Goal: Task Accomplishment & Management: Manage account settings

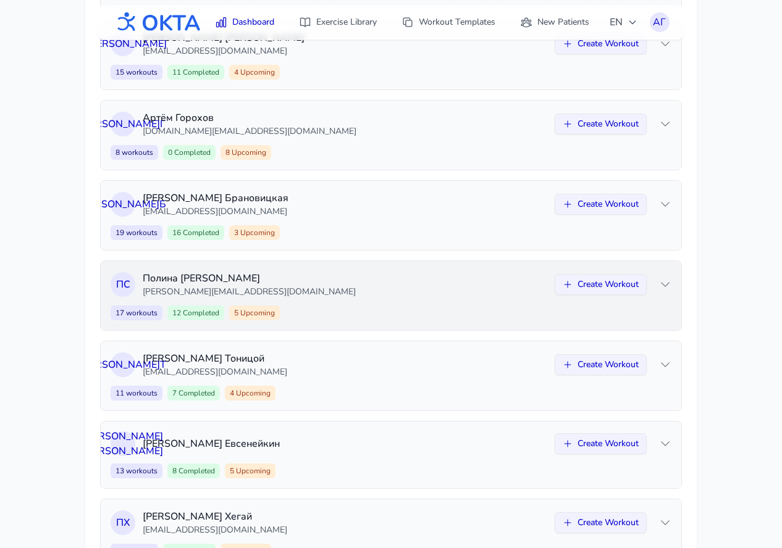
scroll to position [317, 0]
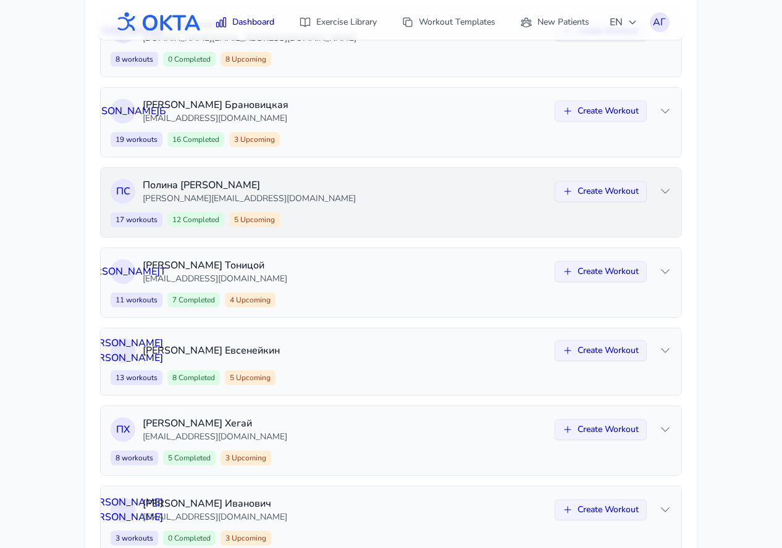
click at [430, 196] on p "[PERSON_NAME][EMAIL_ADDRESS][DOMAIN_NAME]" at bounding box center [345, 199] width 405 height 12
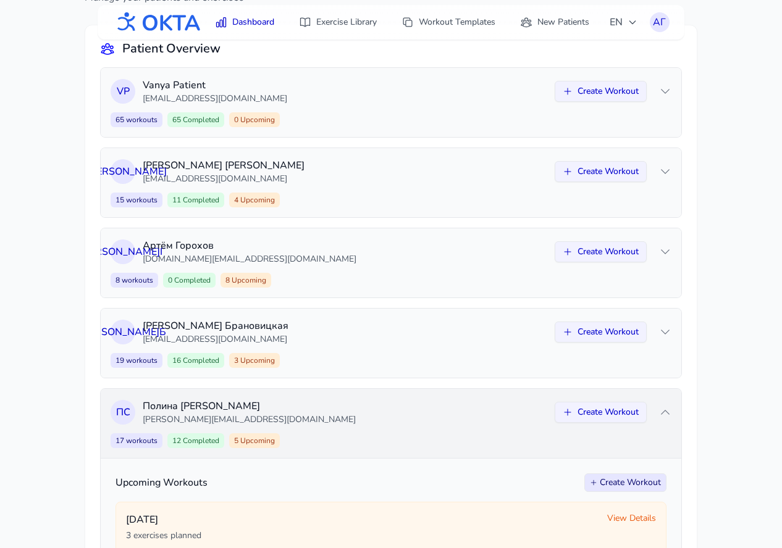
scroll to position [27, 0]
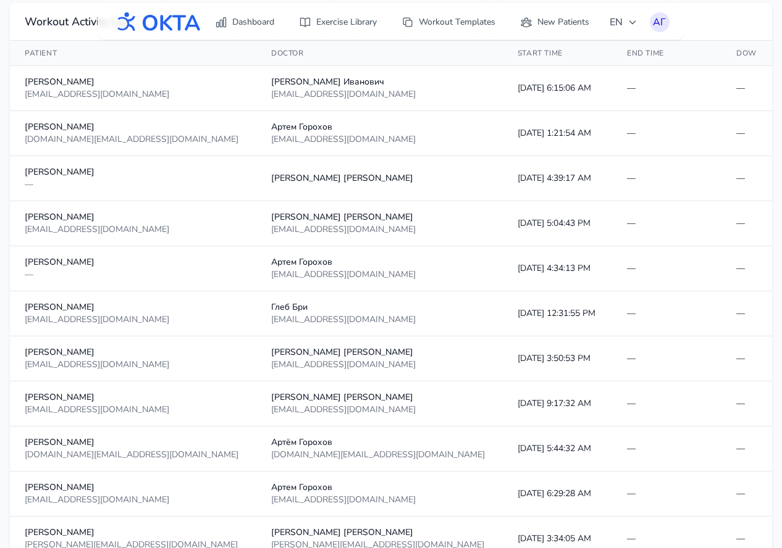
scroll to position [274, 0]
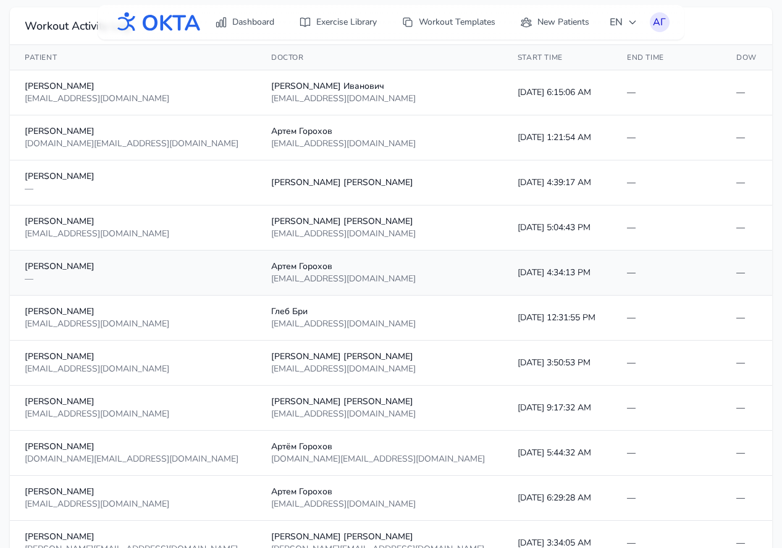
drag, startPoint x: 453, startPoint y: 274, endPoint x: 470, endPoint y: 277, distance: 17.7
click at [503, 277] on td "10/5/2025, 4:34:13 PM" at bounding box center [557, 273] width 109 height 45
drag, startPoint x: 477, startPoint y: 279, endPoint x: 399, endPoint y: 269, distance: 79.1
click at [503, 269] on td "10/5/2025, 4:34:13 PM" at bounding box center [557, 273] width 109 height 45
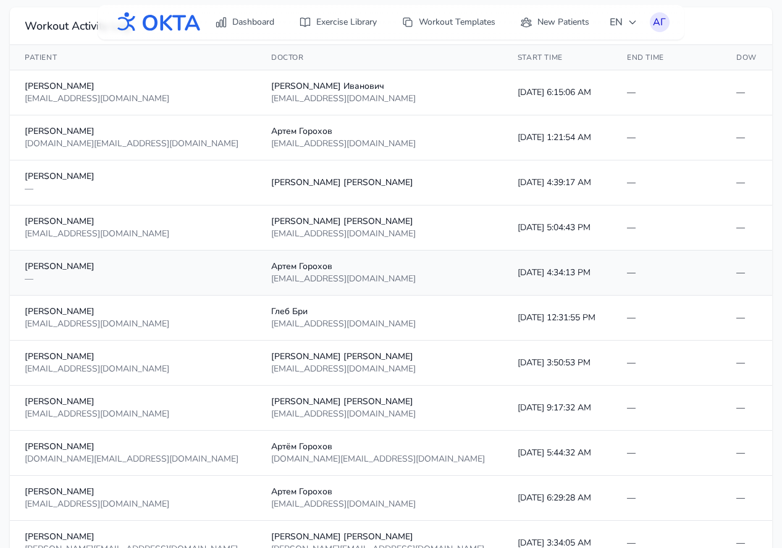
click at [503, 269] on td "10/5/2025, 4:34:13 PM" at bounding box center [557, 273] width 109 height 45
drag, startPoint x: 398, startPoint y: 271, endPoint x: 472, endPoint y: 271, distance: 73.5
click at [503, 271] on td "10/5/2025, 4:34:13 PM" at bounding box center [557, 273] width 109 height 45
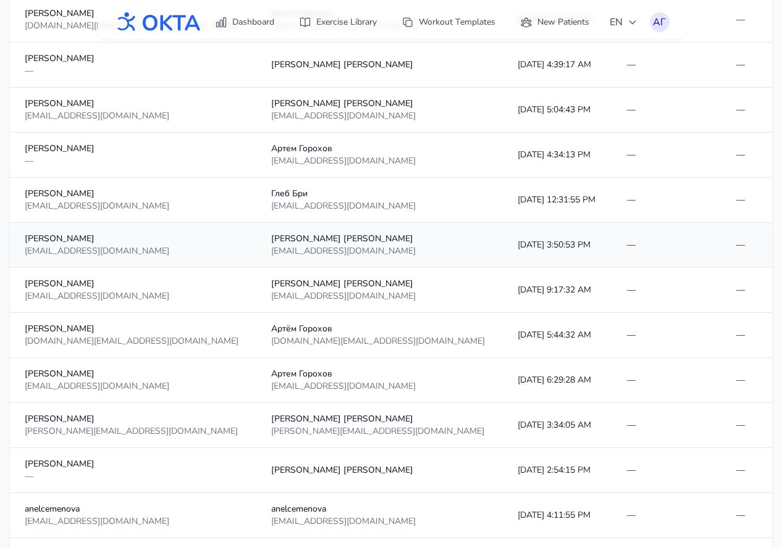
scroll to position [0, 0]
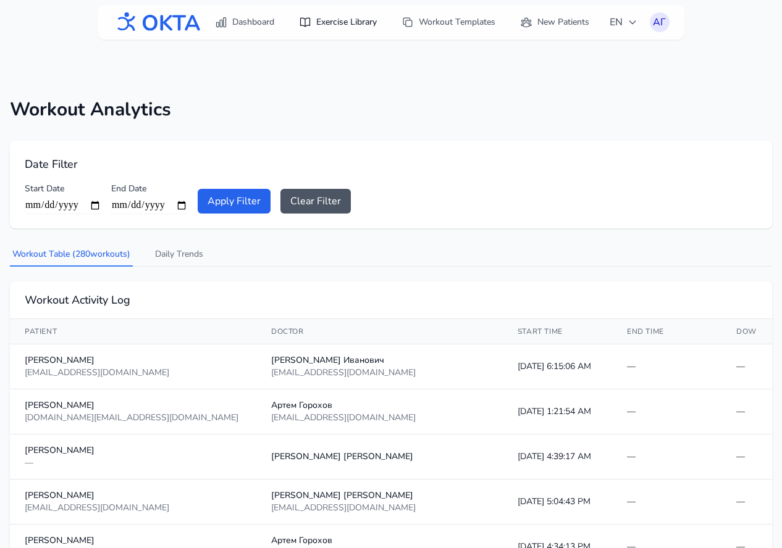
click at [346, 11] on link "Exercise Library" at bounding box center [337, 22] width 93 height 22
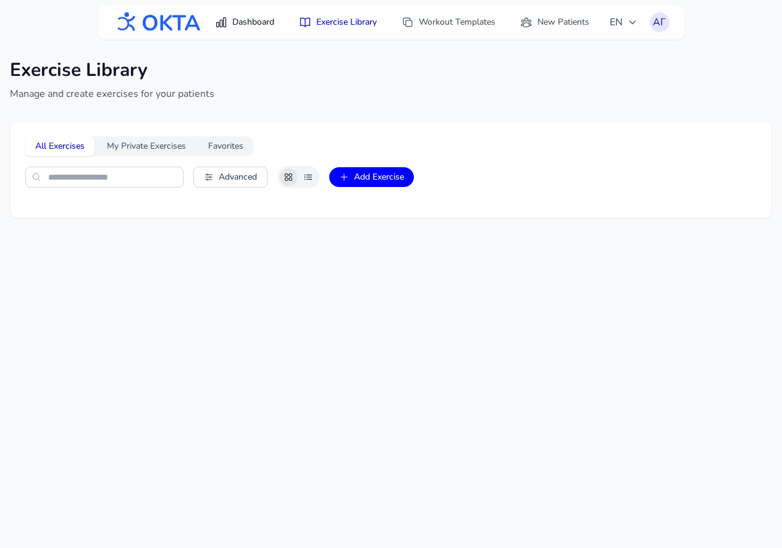
click at [243, 24] on link "Dashboard" at bounding box center [245, 22] width 74 height 22
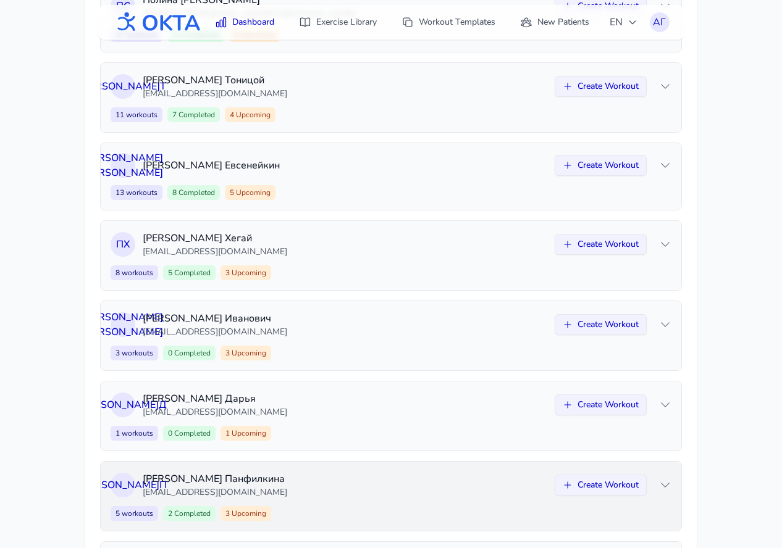
scroll to position [314, 0]
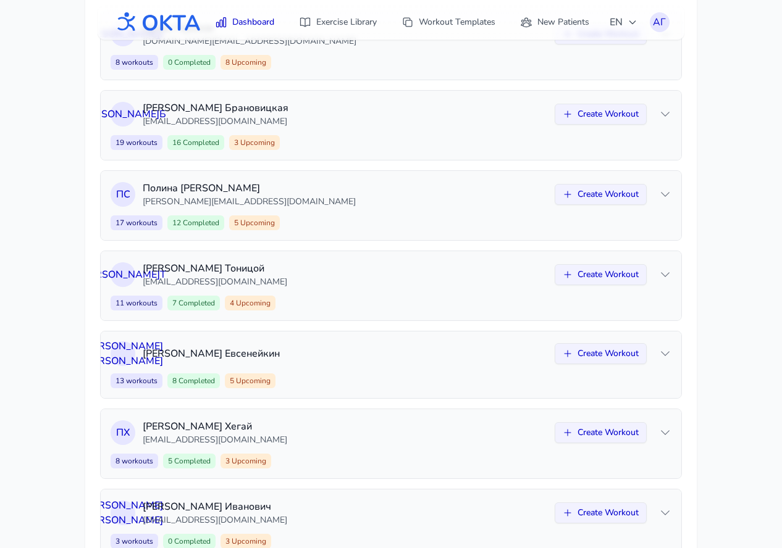
click at [327, 344] on div "Н Е Николай Евсенейкин Create Workout" at bounding box center [391, 354] width 561 height 25
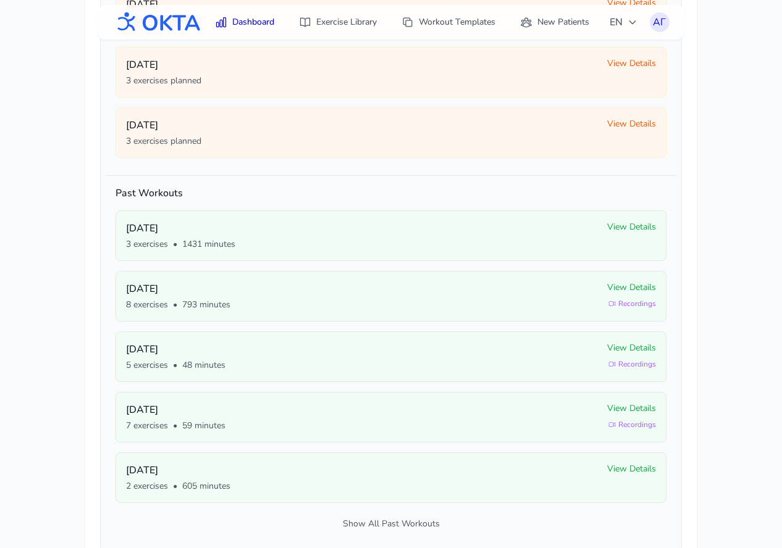
scroll to position [467, 0]
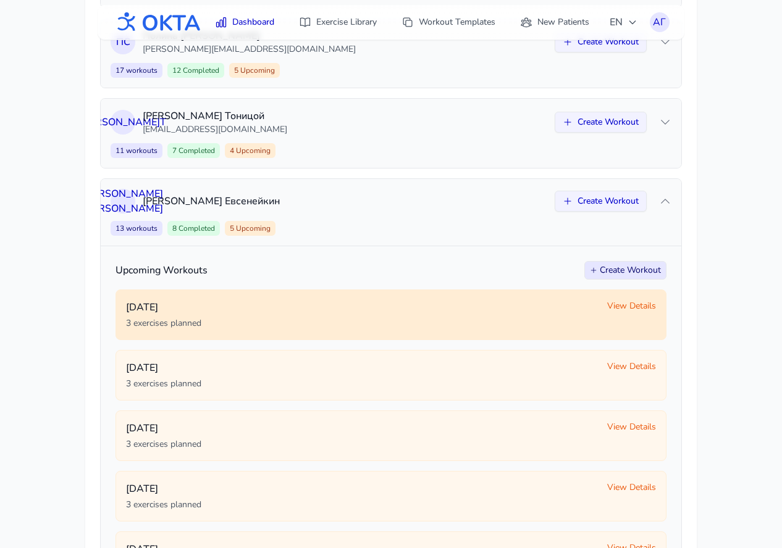
click at [620, 310] on span "View Details" at bounding box center [631, 306] width 49 height 12
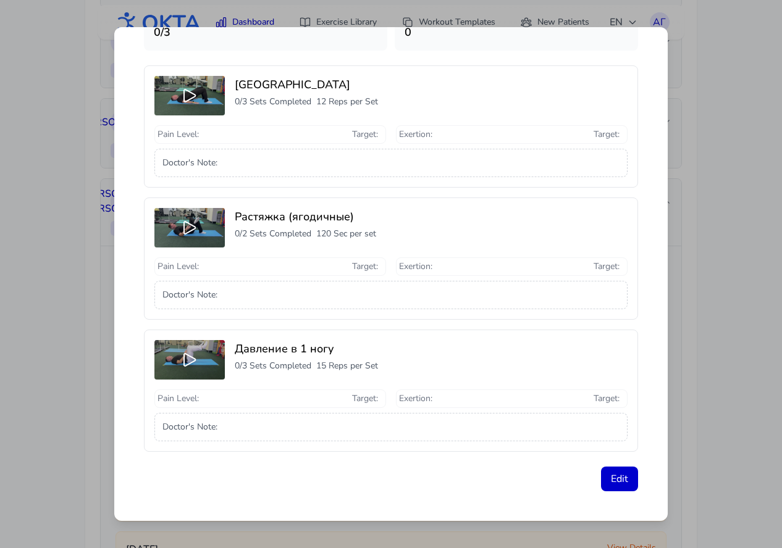
scroll to position [0, 0]
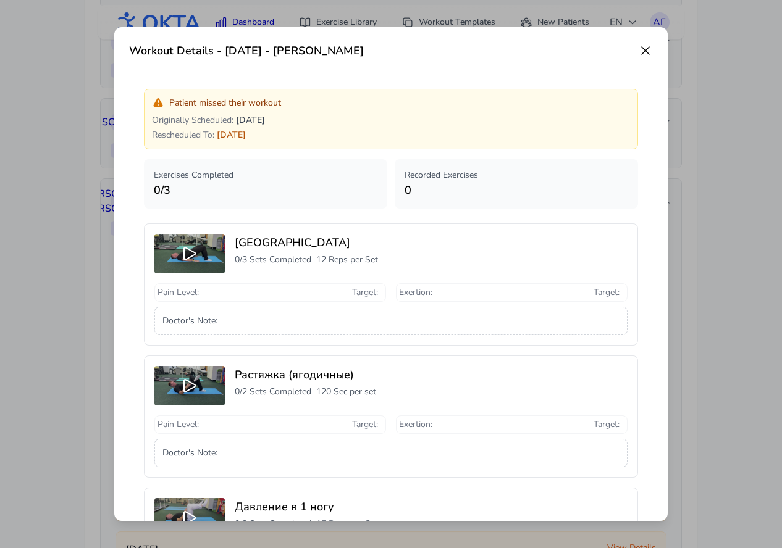
click at [647, 46] on icon at bounding box center [645, 50] width 15 height 15
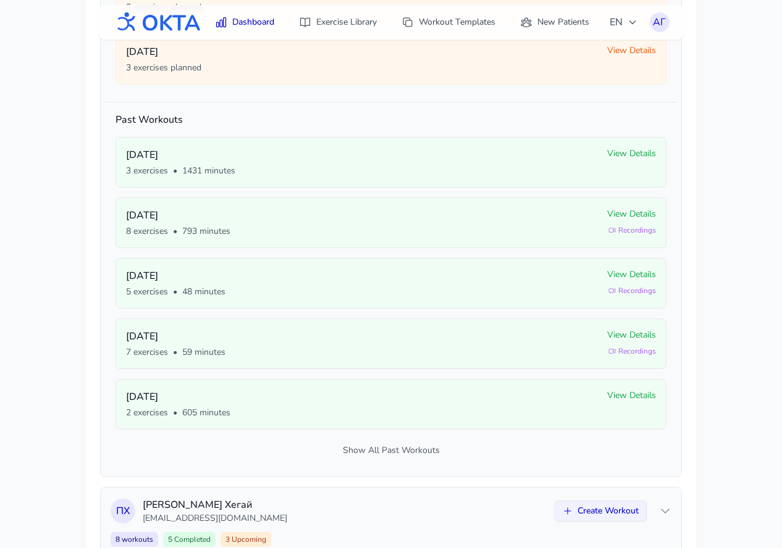
scroll to position [963, 0]
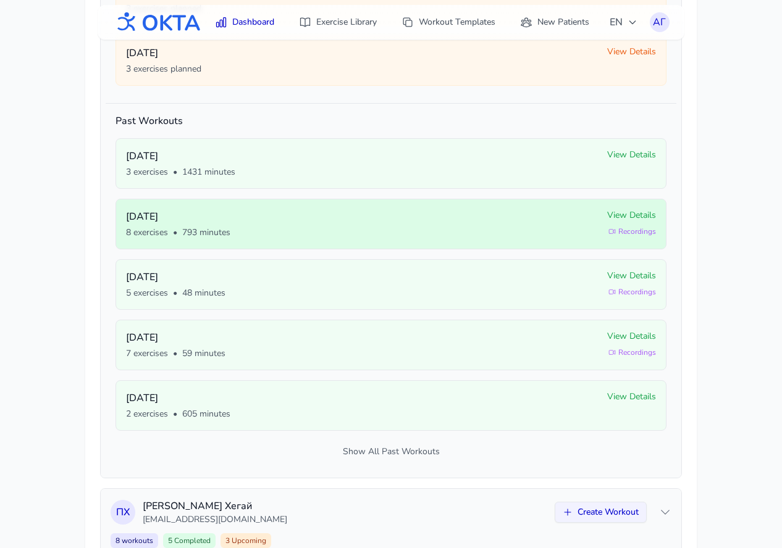
click at [591, 237] on div "8 exercises • 793 minutes" at bounding box center [361, 233] width 471 height 12
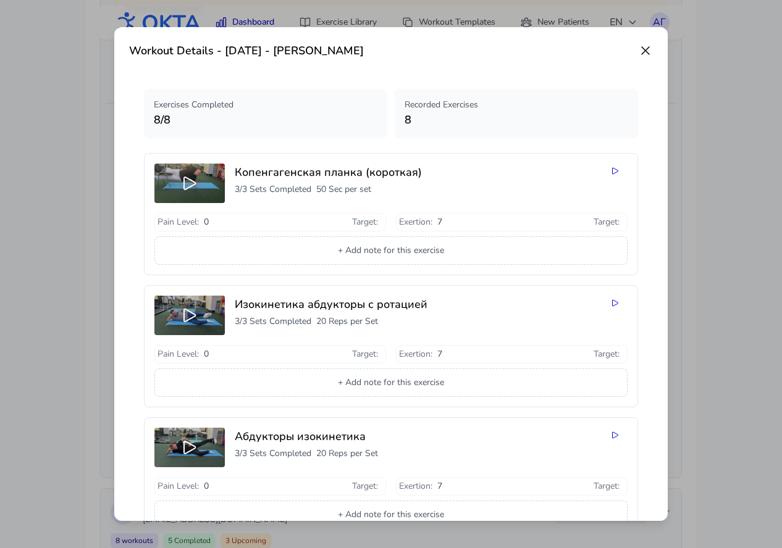
click at [613, 160] on div "Копенгагенская планка (короткая) 3 / 3 Sets Completed 50 Sec per set Pain Level…" at bounding box center [391, 214] width 494 height 122
click at [614, 180] on div "Копенгагенская планка (короткая) 3 / 3 Sets Completed 50 Sec per set" at bounding box center [390, 186] width 473 height 44
click at [613, 167] on icon at bounding box center [615, 171] width 10 height 10
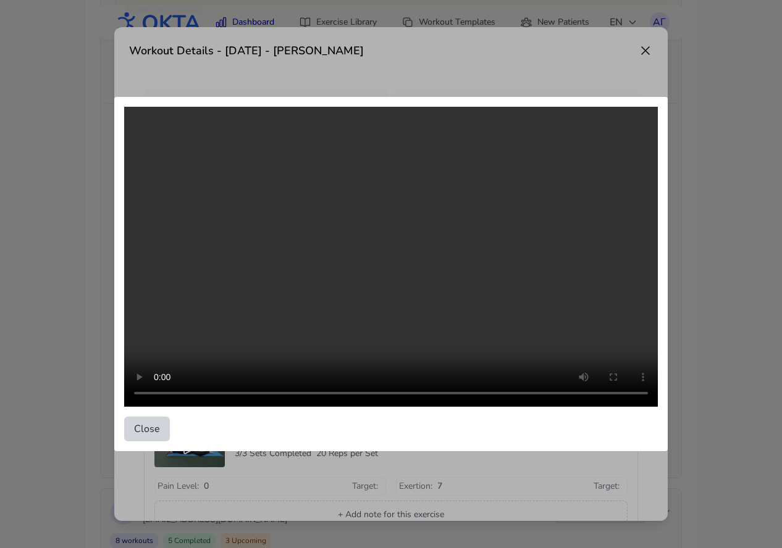
click at [149, 435] on button "Close" at bounding box center [147, 429] width 46 height 25
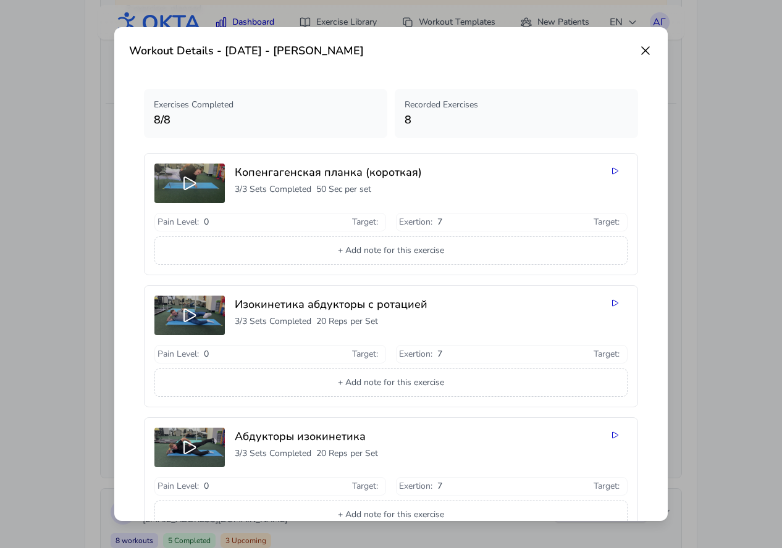
click at [644, 55] on icon at bounding box center [645, 50] width 15 height 15
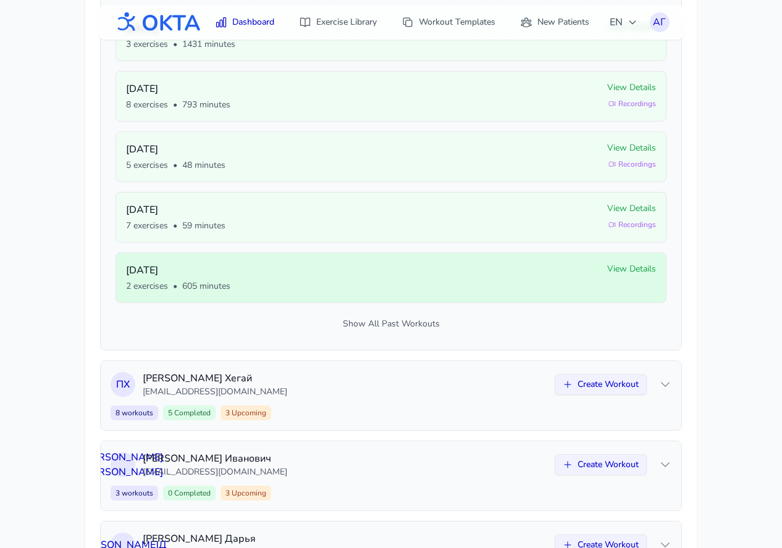
scroll to position [1411, 0]
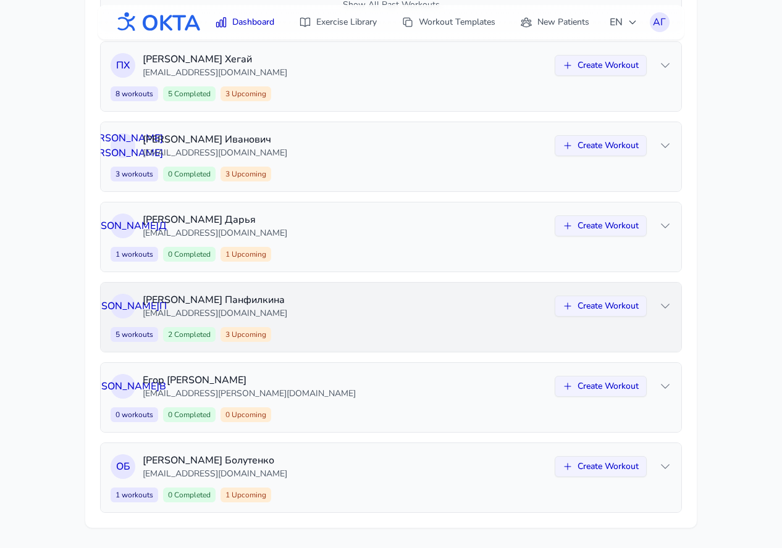
click at [419, 314] on p "[EMAIL_ADDRESS][DOMAIN_NAME]" at bounding box center [345, 314] width 405 height 12
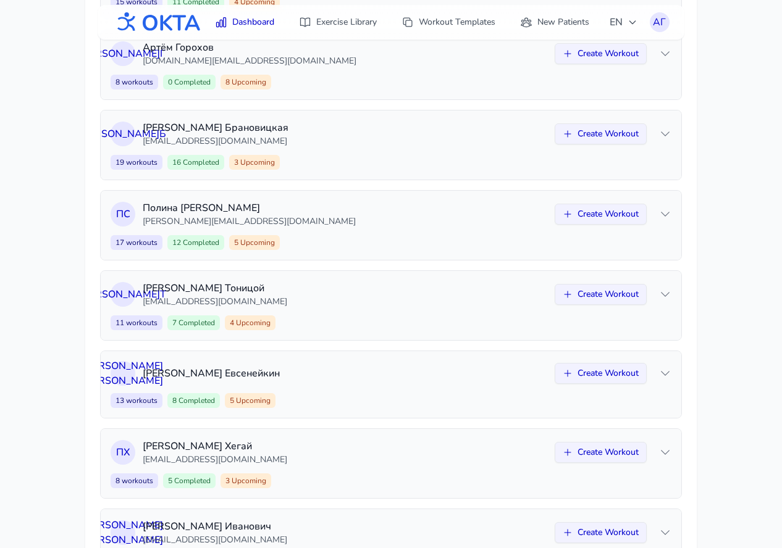
scroll to position [289, 0]
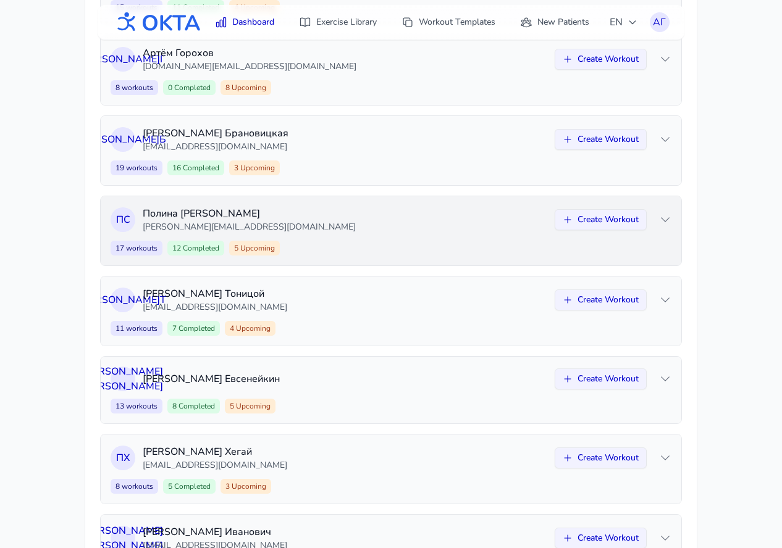
click at [384, 216] on p "Полина Сафонова" at bounding box center [345, 213] width 405 height 15
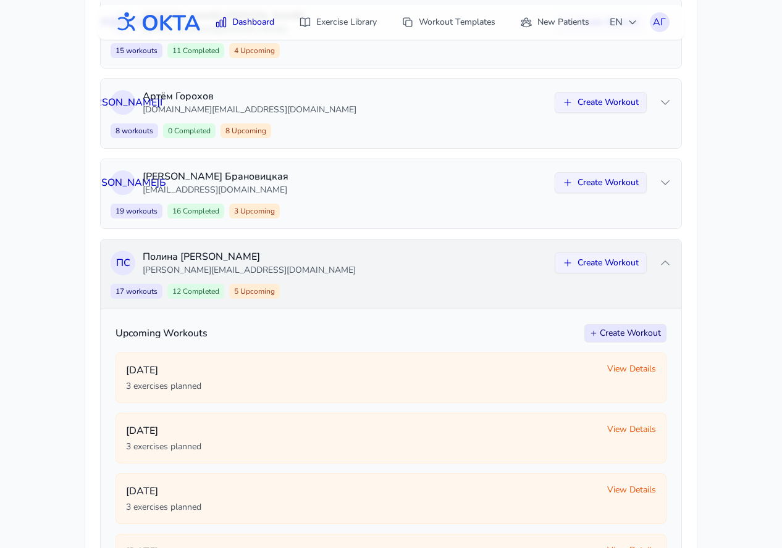
scroll to position [235, 0]
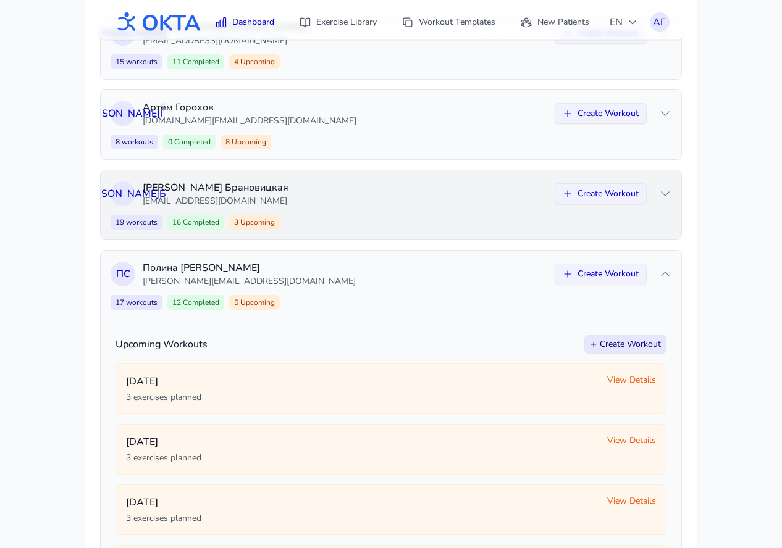
click at [370, 201] on p "[EMAIL_ADDRESS][DOMAIN_NAME]" at bounding box center [345, 201] width 405 height 12
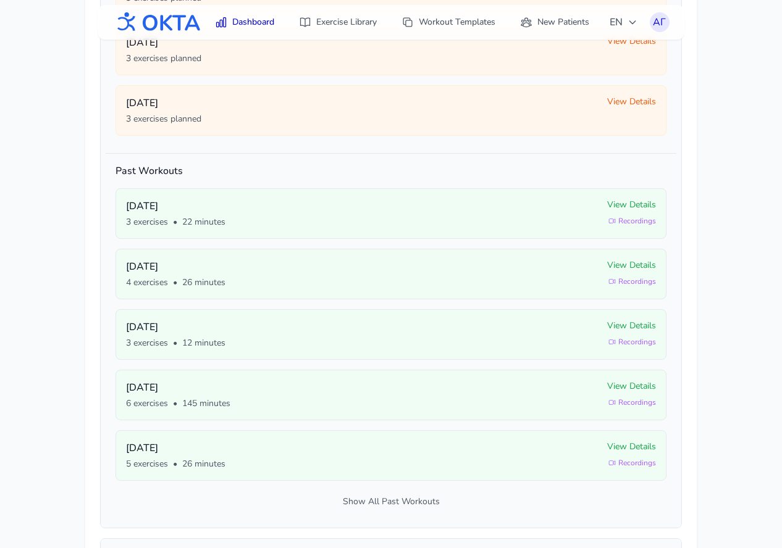
scroll to position [551, 0]
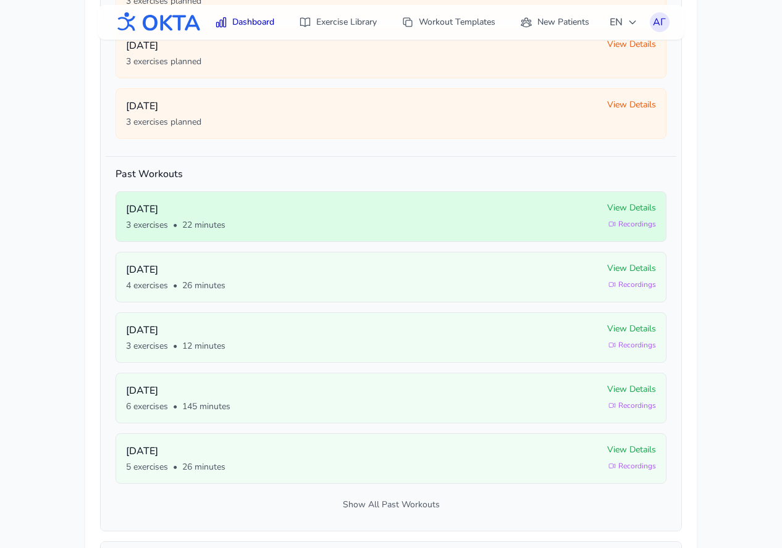
click at [611, 224] on icon at bounding box center [611, 223] width 7 height 7
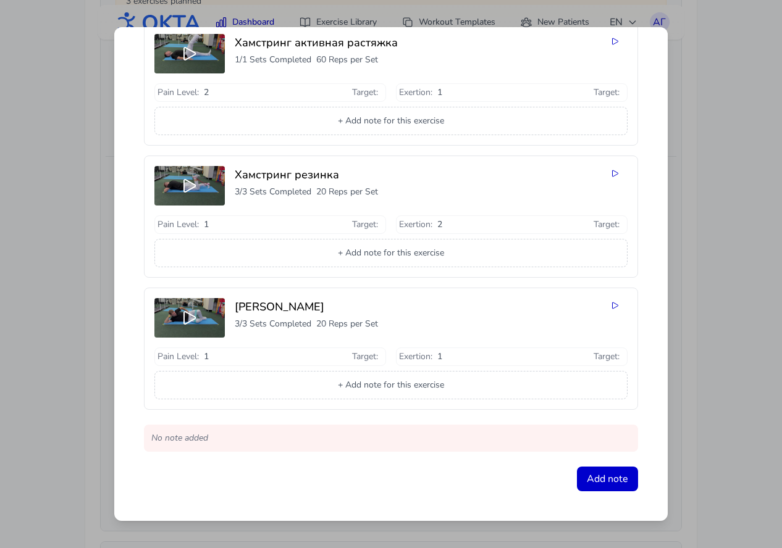
scroll to position [0, 0]
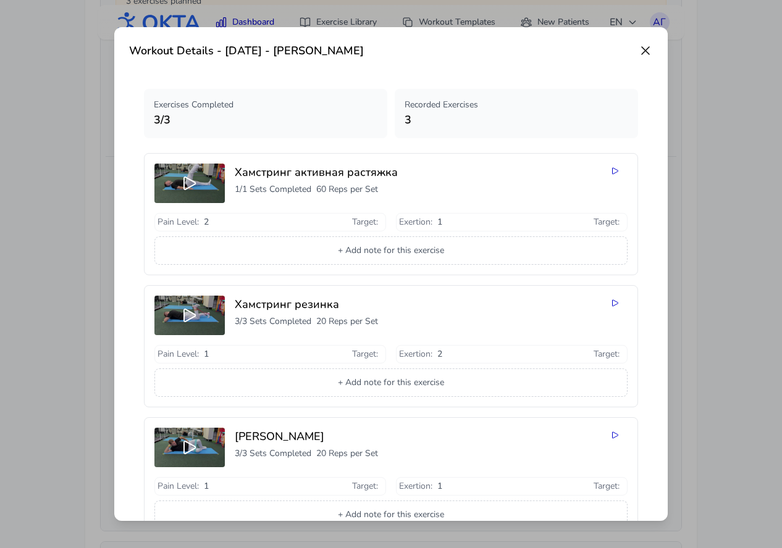
click at [646, 49] on icon at bounding box center [645, 50] width 7 height 7
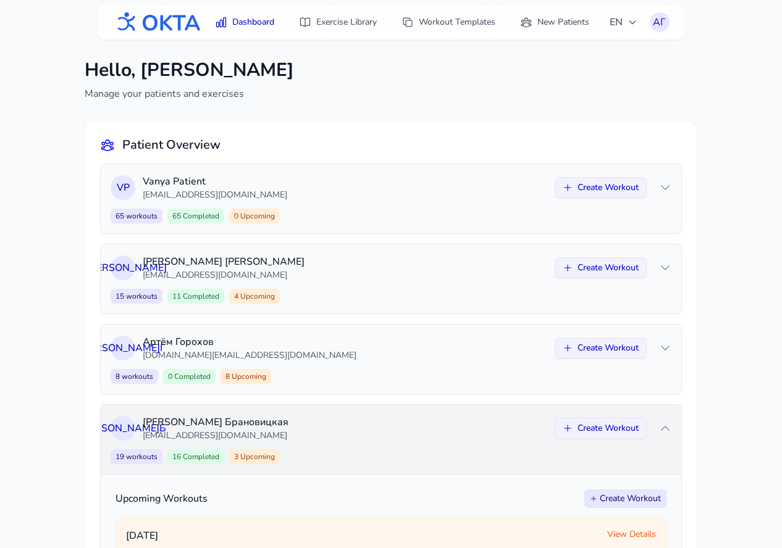
click at [400, 422] on p "Арина Брановицкая" at bounding box center [345, 422] width 405 height 15
